Goal: Communication & Community: Participate in discussion

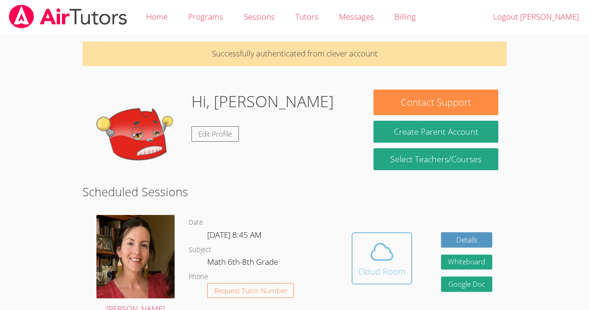
click at [375, 270] on div "Cloud Room" at bounding box center [382, 271] width 48 height 13
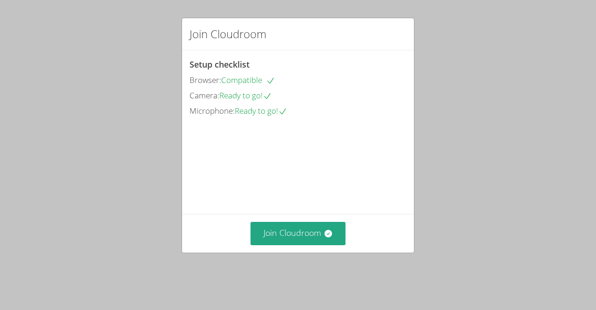
click at [4, 54] on div "Join Cloudroom Setup checklist Browser: Compatible Camera: Ready to go! Microph…" at bounding box center [298, 155] width 596 height 310
click at [318, 245] on button "Join Cloudroom" at bounding box center [298, 233] width 95 height 23
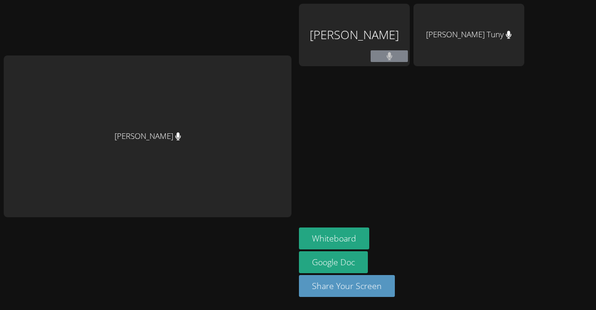
click at [405, 58] on button at bounding box center [389, 56] width 37 height 12
click at [456, 148] on aside "[PERSON_NAME] [PERSON_NAME] Wildensky Tuny Whiteboard Google Doc Share Your Scr…" at bounding box center [411, 155] width 233 height 310
click at [373, 155] on aside "[PERSON_NAME] [PERSON_NAME] Wildensky Tuny Whiteboard Google Doc Share Your Scr…" at bounding box center [411, 155] width 233 height 310
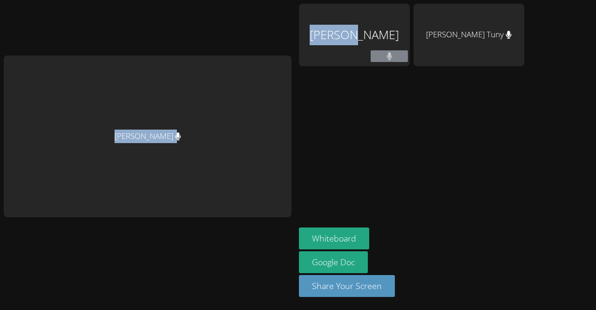
drag, startPoint x: 373, startPoint y: 155, endPoint x: 358, endPoint y: -35, distance: 191.1
click at [358, 0] on html "[PERSON_NAME] [PERSON_NAME] [PERSON_NAME] Wildensky Tuny Whiteboard Google Doc …" at bounding box center [298, 155] width 596 height 310
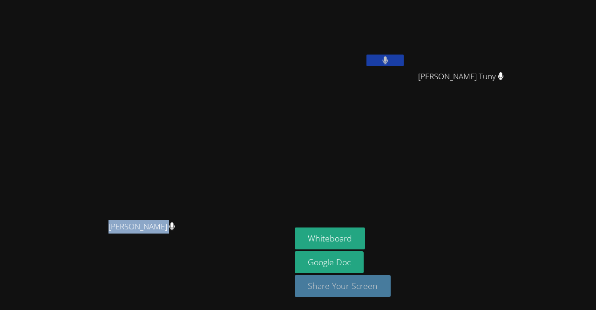
click at [391, 287] on button "Share Your Screen" at bounding box center [343, 286] width 96 height 22
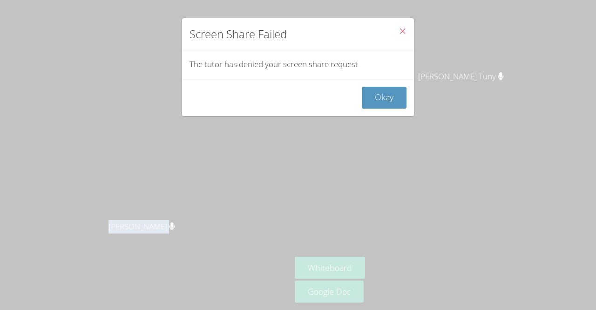
click at [402, 30] on button "Close" at bounding box center [402, 32] width 23 height 28
click at [399, 27] on icon "Close" at bounding box center [403, 31] width 8 height 8
click at [399, 35] on icon "Close" at bounding box center [403, 31] width 8 height 8
drag, startPoint x: 395, startPoint y: 35, endPoint x: 391, endPoint y: 28, distance: 7.5
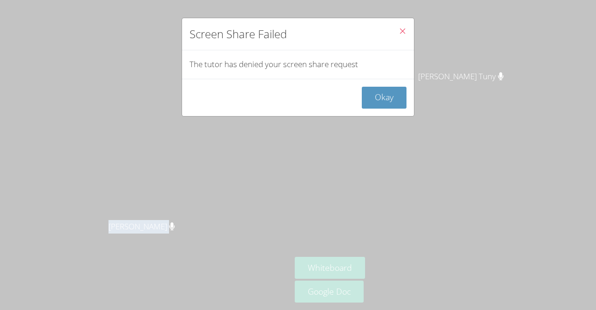
click at [399, 28] on icon "Close" at bounding box center [403, 31] width 8 height 8
click at [401, 34] on button "Close" at bounding box center [402, 32] width 23 height 28
click at [399, 30] on icon "Close" at bounding box center [403, 31] width 8 height 8
drag, startPoint x: 394, startPoint y: 30, endPoint x: 382, endPoint y: 91, distance: 62.1
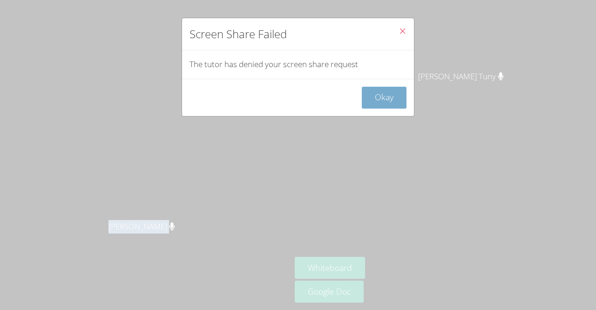
click at [382, 91] on div "Screen Share Failed The tutor has denied your screen share request Okay" at bounding box center [298, 67] width 233 height 99
click at [379, 97] on button "Okay" at bounding box center [384, 98] width 45 height 22
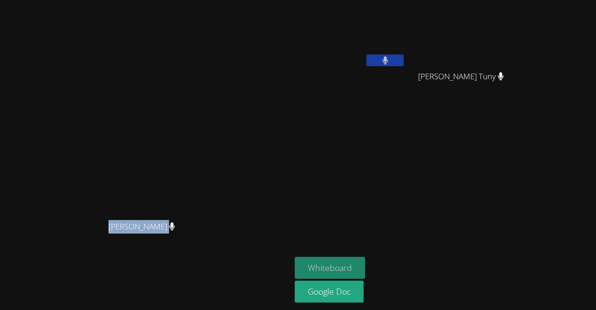
click at [365, 272] on button "Whiteboard" at bounding box center [330, 268] width 70 height 22
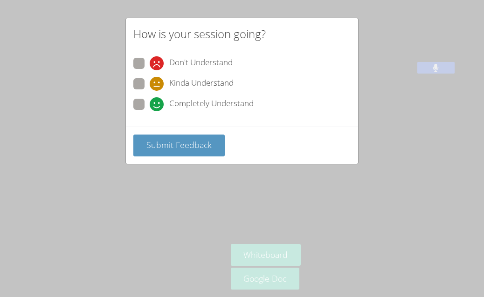
click at [189, 105] on span "Completely Understand" at bounding box center [211, 104] width 84 height 14
click at [157, 105] on input "Completely Understand" at bounding box center [154, 103] width 8 height 8
radio input "true"
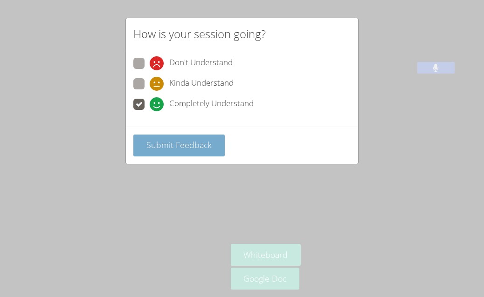
click at [184, 142] on span "Submit Feedback" at bounding box center [178, 144] width 65 height 11
